Goal: Task Accomplishment & Management: Use online tool/utility

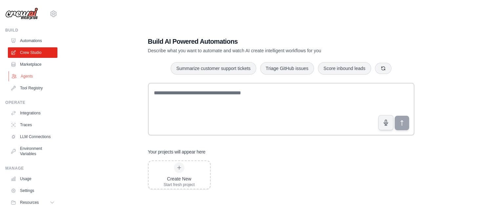
click at [24, 75] on link "Agents" at bounding box center [34, 76] width 50 height 11
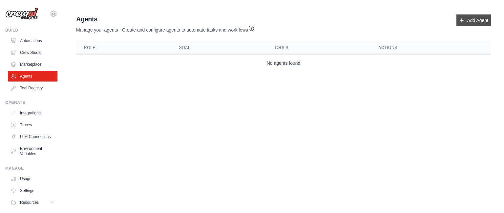
click at [473, 17] on link "Add Agent" at bounding box center [474, 20] width 34 height 12
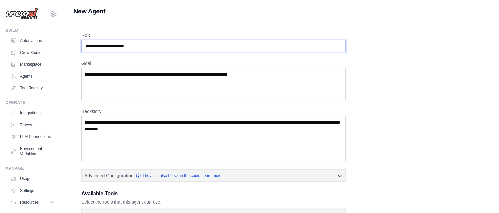
click at [286, 44] on input "Role" at bounding box center [213, 46] width 265 height 12
click at [268, 78] on textarea "Goal" at bounding box center [213, 84] width 265 height 32
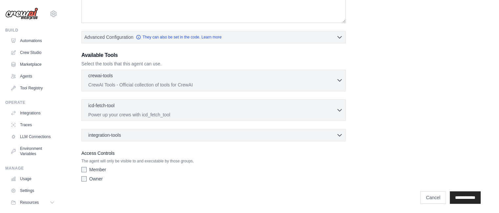
click at [338, 80] on icon "button" at bounding box center [339, 80] width 7 height 7
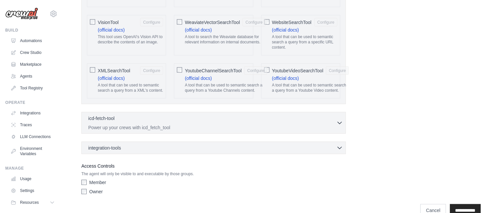
scroll to position [1393, 0]
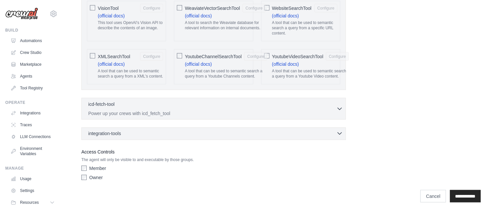
click at [338, 133] on icon "button" at bounding box center [340, 134] width 4 height 2
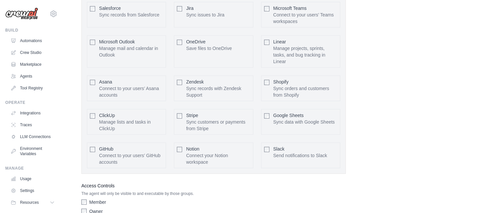
scroll to position [1559, 0]
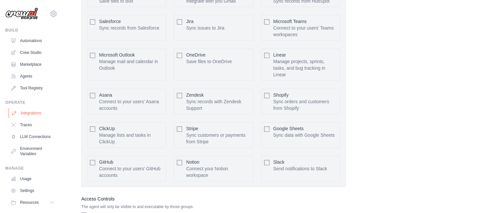
click at [30, 114] on link "Integrations" at bounding box center [34, 113] width 50 height 11
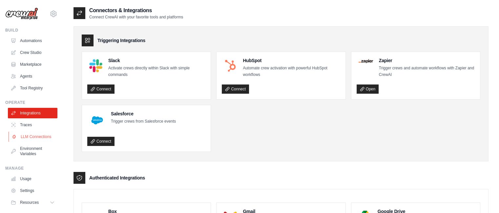
click at [27, 136] on link "LLM Connections" at bounding box center [34, 136] width 50 height 11
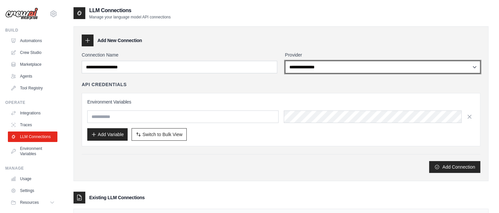
drag, startPoint x: 314, startPoint y: 67, endPoint x: 322, endPoint y: 41, distance: 26.9
click at [322, 41] on div "**********" at bounding box center [281, 103] width 415 height 155
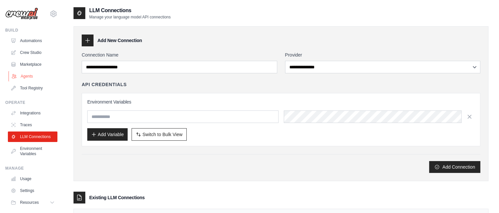
click at [29, 78] on link "Agents" at bounding box center [34, 76] width 50 height 11
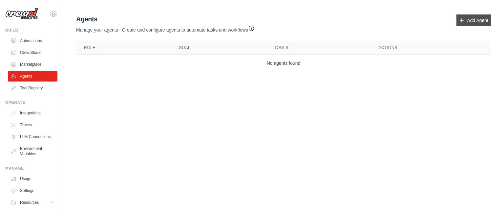
click at [470, 20] on link "Add Agent" at bounding box center [474, 20] width 34 height 12
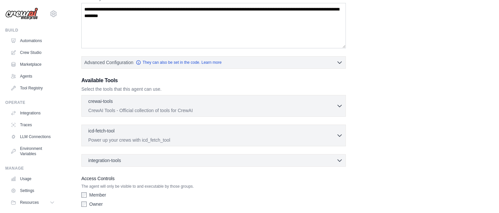
scroll to position [138, 0]
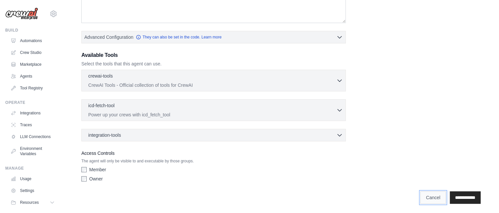
click at [425, 192] on link "Cancel" at bounding box center [434, 197] width 26 height 12
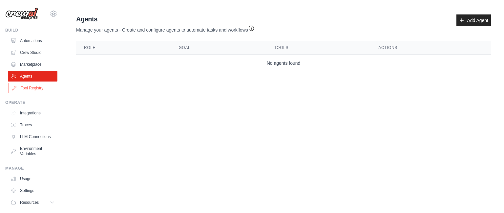
click at [32, 86] on link "Tool Registry" at bounding box center [34, 88] width 50 height 11
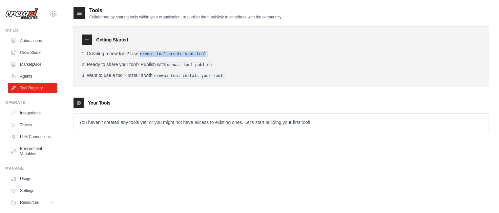
drag, startPoint x: 145, startPoint y: 55, endPoint x: 210, endPoint y: 56, distance: 64.3
click at [208, 56] on pre "crewai tool create your-tool" at bounding box center [174, 54] width 70 height 6
drag, startPoint x: 174, startPoint y: 65, endPoint x: 230, endPoint y: 69, distance: 55.6
click at [230, 69] on ol "Creating a new tool? Use crewai tool create your-tool Ready to share your tool?…" at bounding box center [281, 64] width 399 height 29
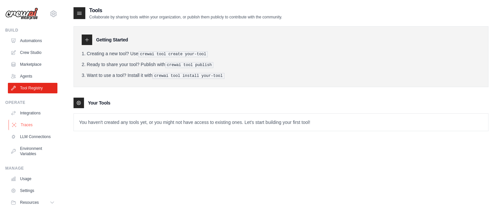
click at [29, 125] on link "Traces" at bounding box center [34, 124] width 50 height 11
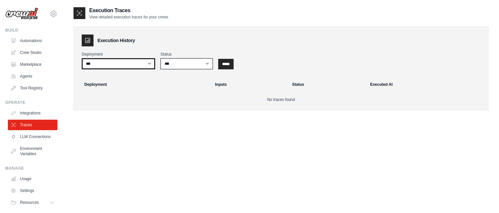
click at [148, 66] on select "***" at bounding box center [119, 63] width 74 height 11
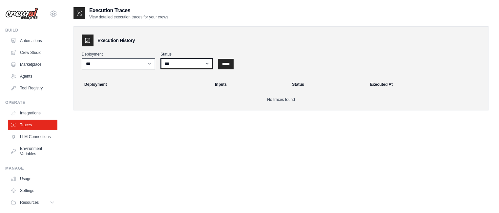
click at [185, 66] on select "*** ********* ******* *****" at bounding box center [187, 63] width 53 height 11
